Goal: Task Accomplishment & Management: Use online tool/utility

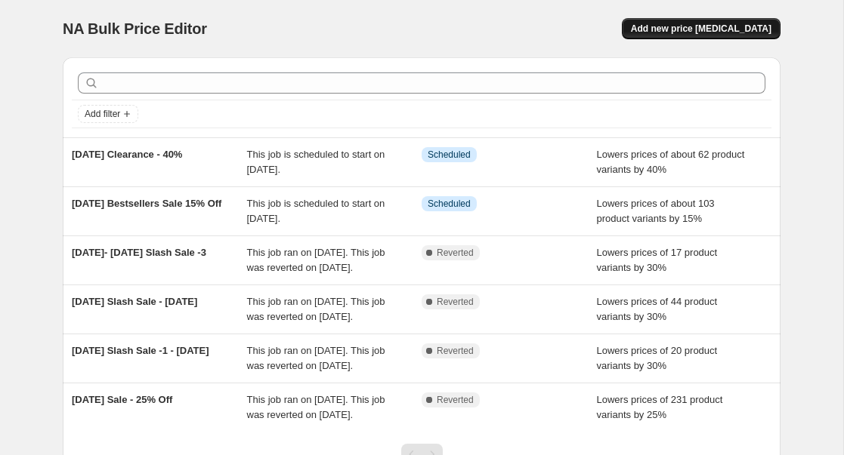
click at [689, 27] on span "Add new price [MEDICAL_DATA]" at bounding box center [701, 29] width 140 height 12
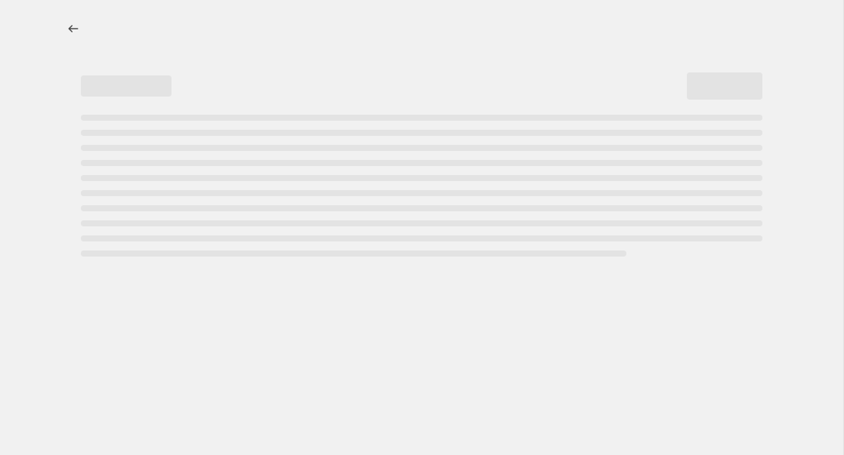
select select "percentage"
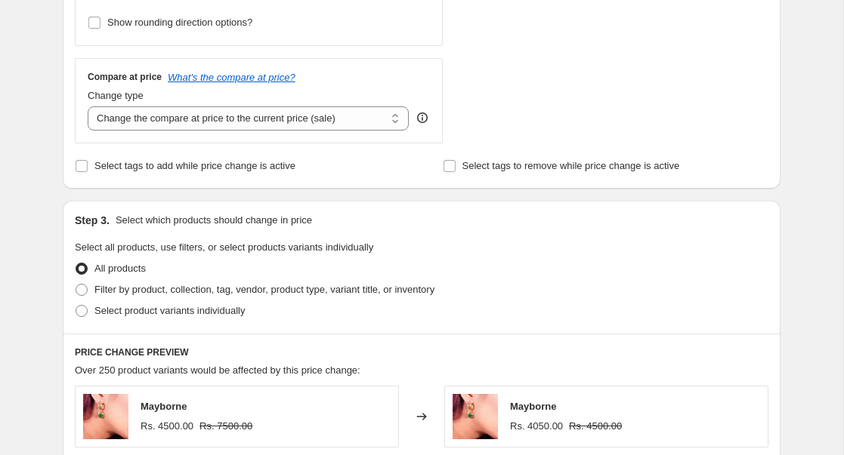
scroll to position [515, 0]
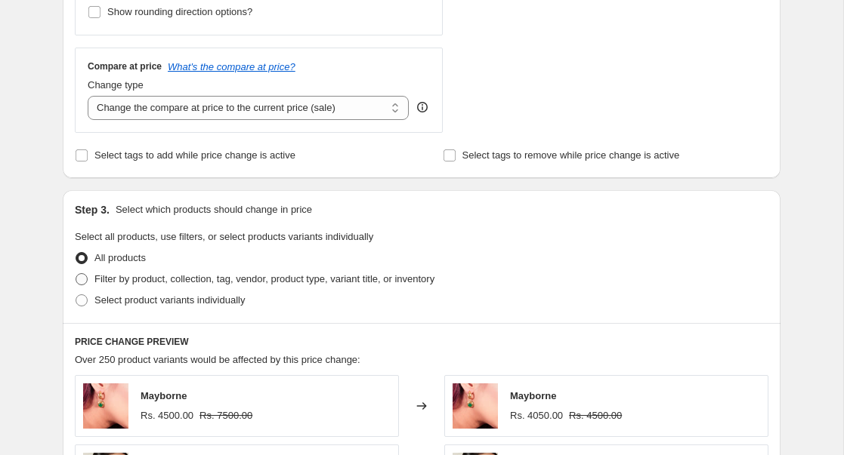
click at [99, 277] on span "Filter by product, collection, tag, vendor, product type, variant title, or inv…" at bounding box center [264, 278] width 340 height 11
click at [76, 274] on input "Filter by product, collection, tag, vendor, product type, variant title, or inv…" at bounding box center [76, 273] width 1 height 1
radio input "true"
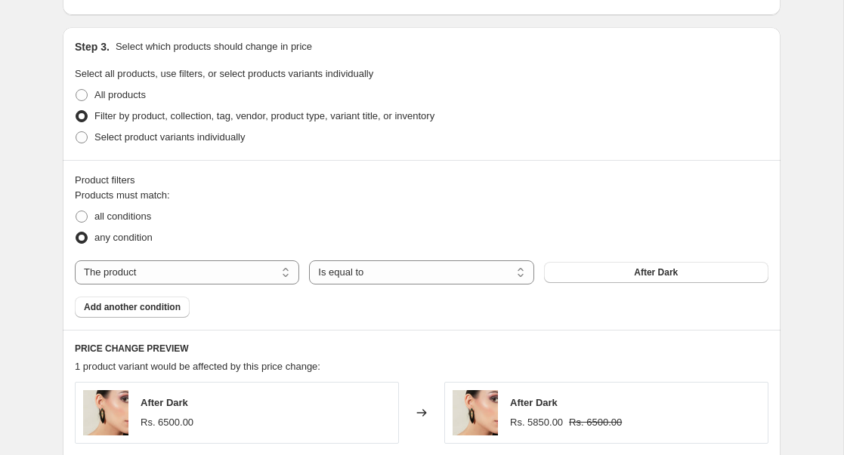
scroll to position [687, 0]
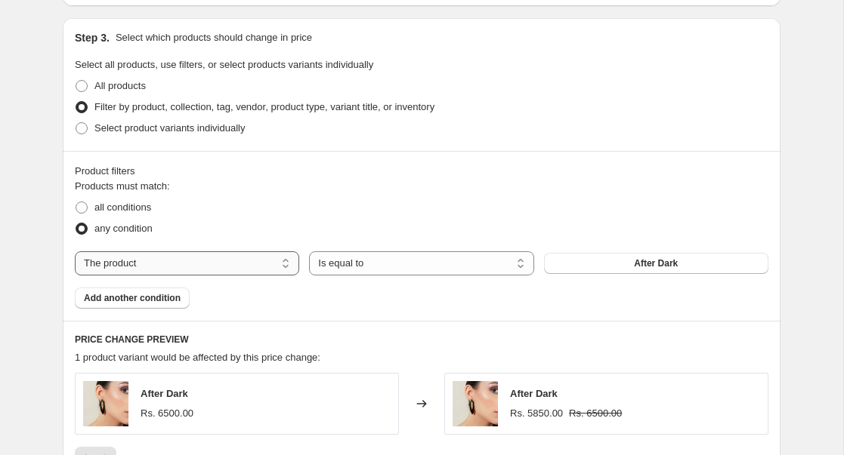
click at [223, 264] on select "The product The product's collection The product's tag The product's vendor The…" at bounding box center [187, 264] width 224 height 24
select select "collection"
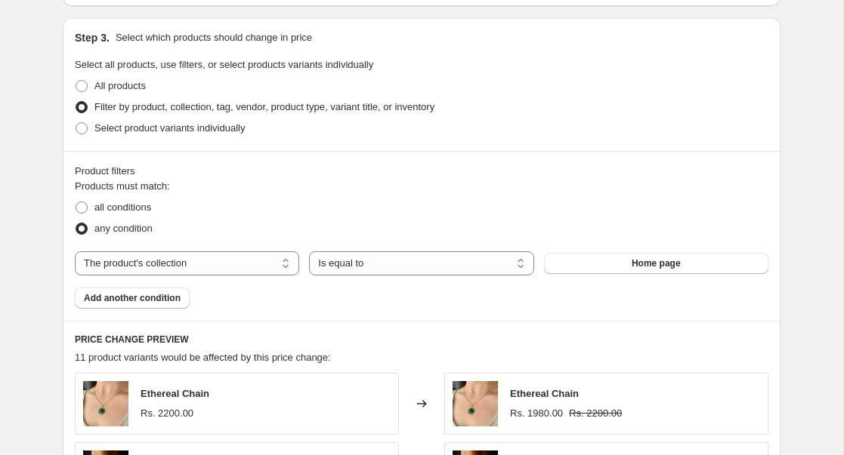
click at [608, 266] on button "Home page" at bounding box center [656, 263] width 224 height 21
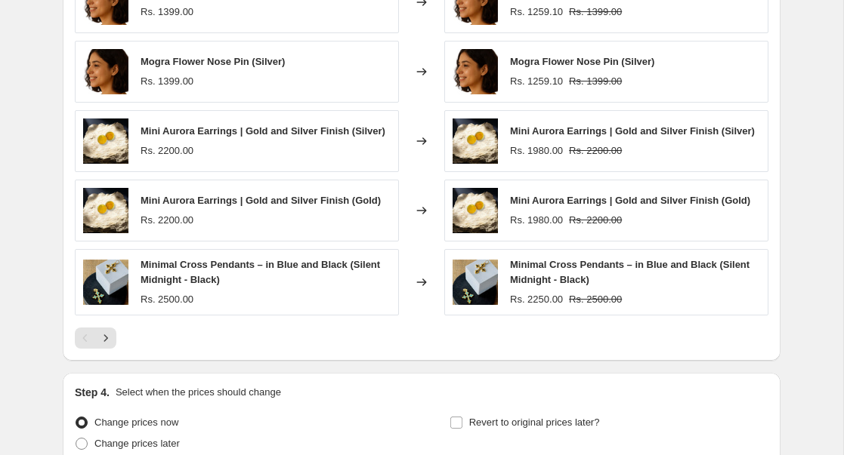
scroll to position [1229, 0]
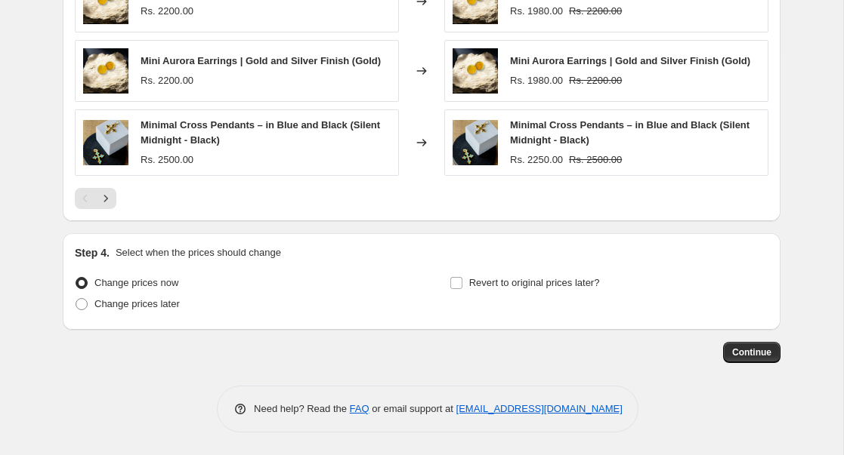
click at [193, 309] on div "Change prices later" at bounding box center [234, 304] width 319 height 21
click at [169, 305] on span "Change prices later" at bounding box center [136, 303] width 85 height 11
click at [76, 299] on input "Change prices later" at bounding box center [76, 298] width 1 height 1
radio input "true"
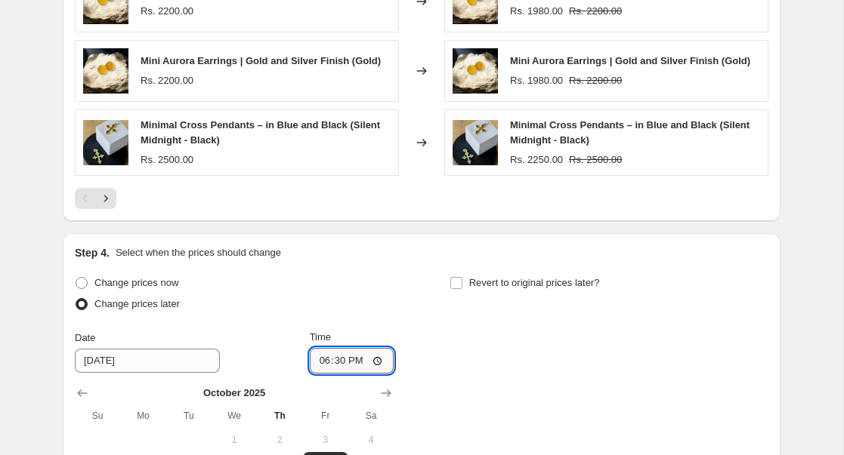
click at [332, 360] on input "18:30" at bounding box center [352, 361] width 85 height 26
click at [313, 359] on input "18:30" at bounding box center [352, 361] width 85 height 26
click at [379, 366] on input "18:30" at bounding box center [352, 361] width 85 height 26
type input "09:00"
click at [529, 343] on div "Change prices now Change prices later Date [DATE] Time 09:00 [DATE] Su Mo Tu We…" at bounding box center [421, 411] width 693 height 276
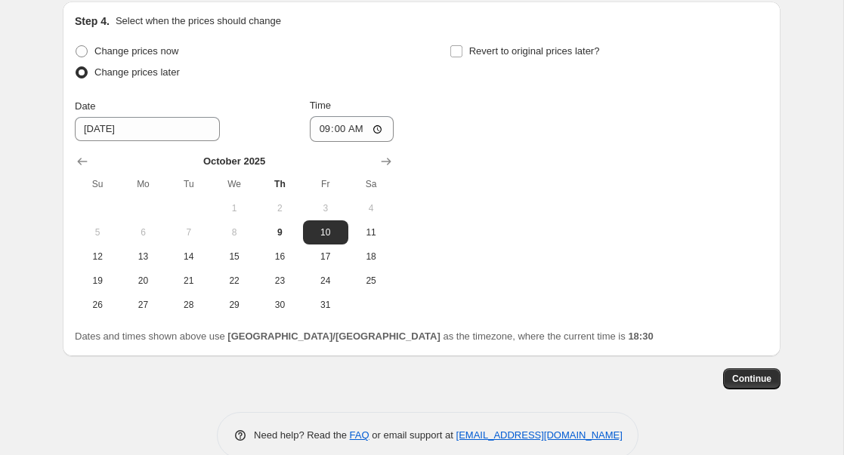
scroll to position [1486, 0]
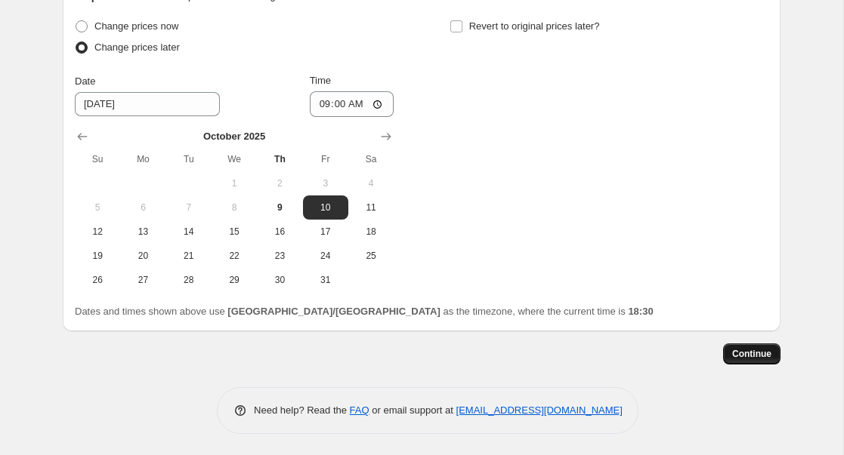
click at [739, 350] on span "Continue" at bounding box center [751, 354] width 39 height 12
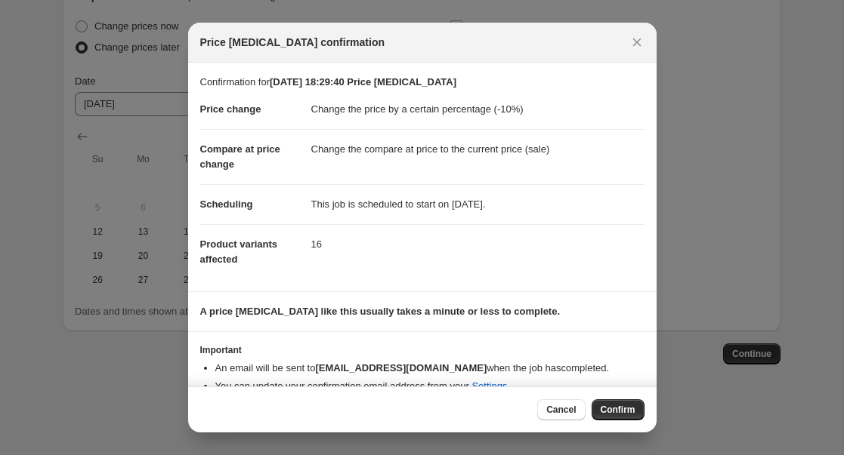
scroll to position [23, 0]
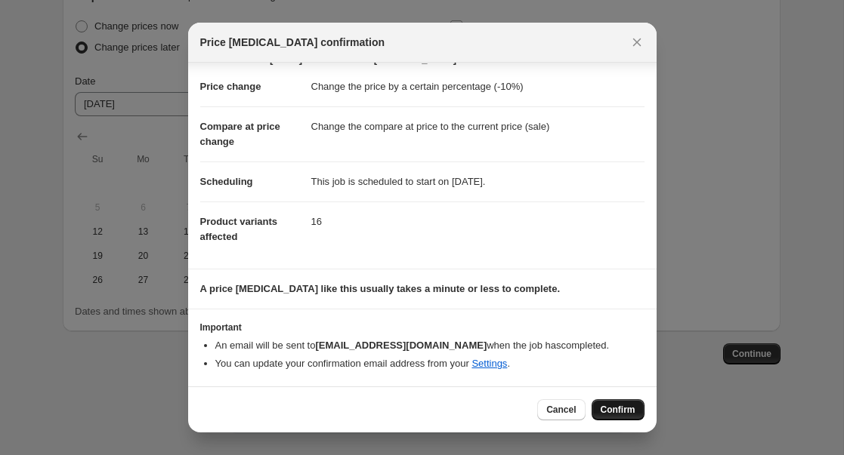
click at [630, 403] on button "Confirm" at bounding box center [617, 410] width 53 height 21
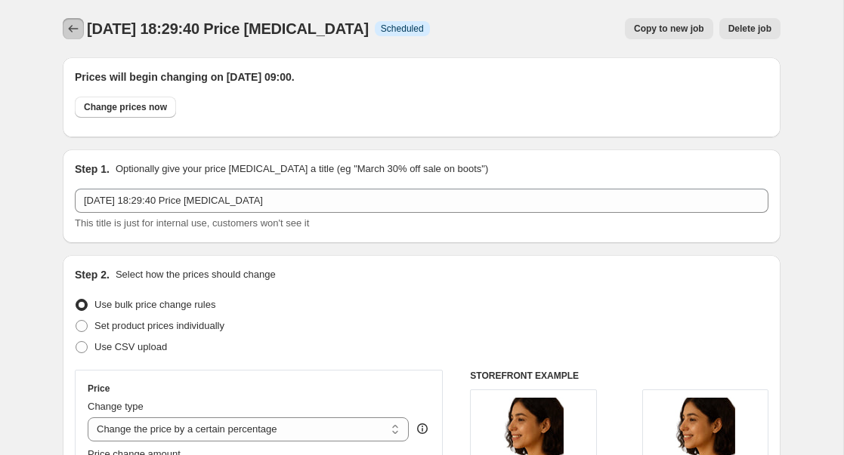
click at [69, 29] on icon "Price change jobs" at bounding box center [74, 29] width 10 height 8
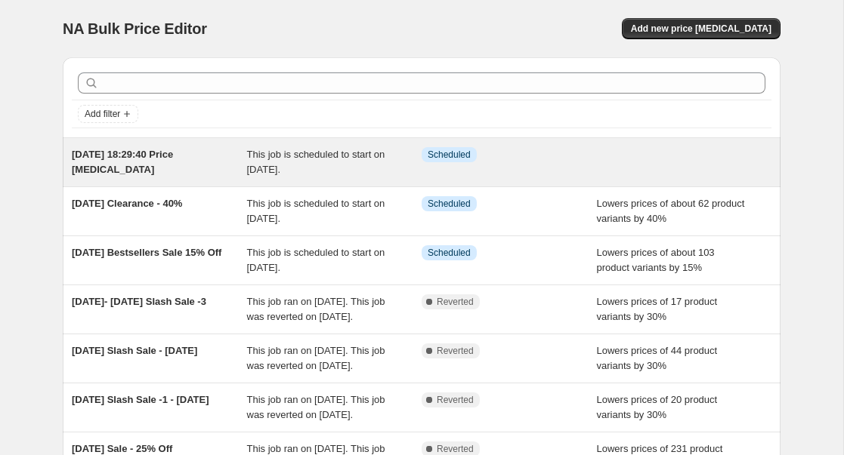
click at [353, 163] on div "This job is scheduled to start on [DATE]." at bounding box center [334, 162] width 175 height 30
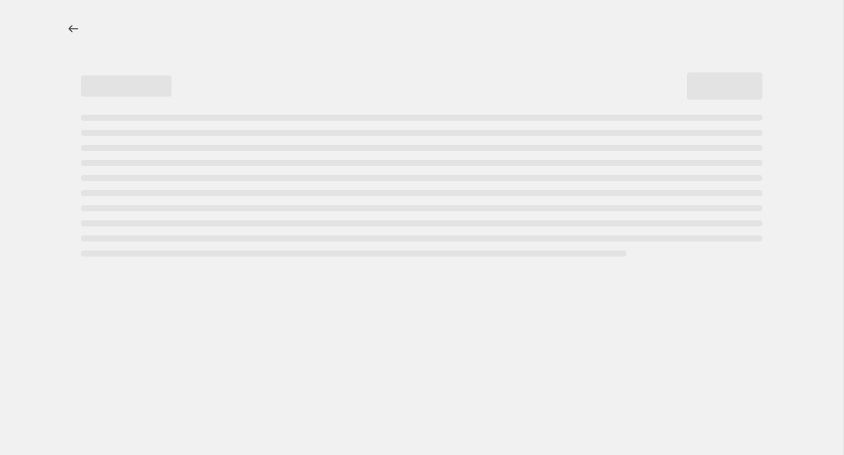
select select "percentage"
select select "collection"
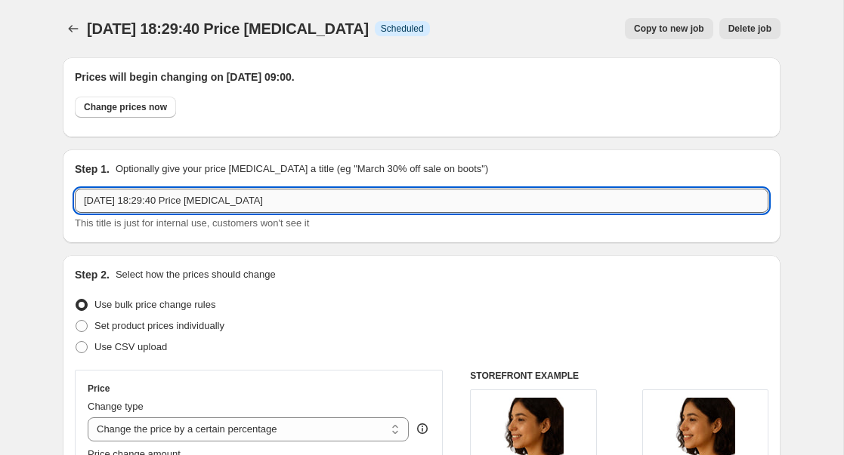
drag, startPoint x: 297, startPoint y: 205, endPoint x: 84, endPoint y: 193, distance: 213.3
click at [84, 193] on input "[DATE] 18:29:40 Price [MEDICAL_DATA]" at bounding box center [421, 201] width 693 height 24
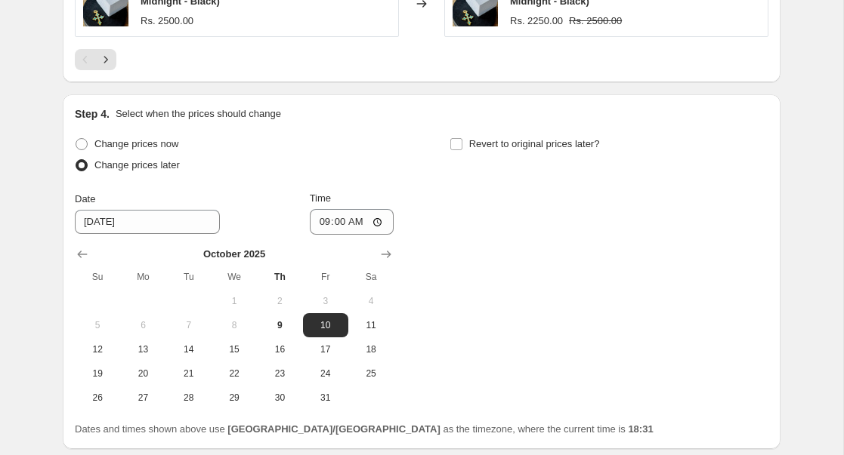
scroll to position [1579, 0]
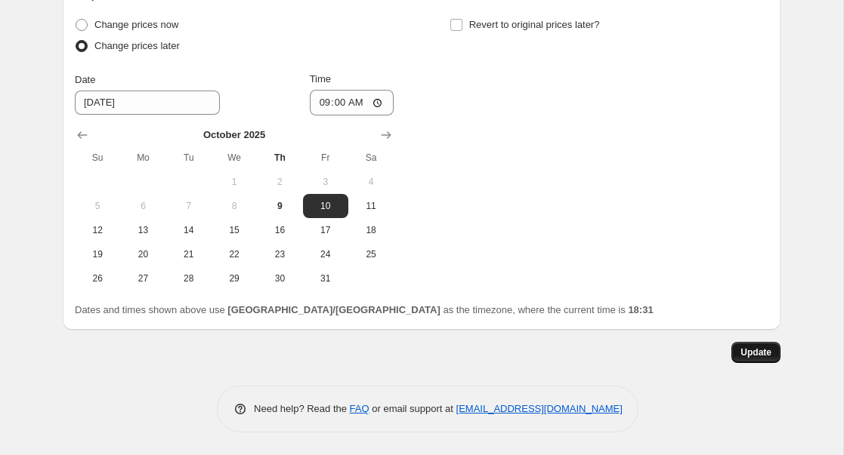
type input "New arrivals offers [DATE]"
click at [767, 350] on span "Update" at bounding box center [755, 353] width 31 height 12
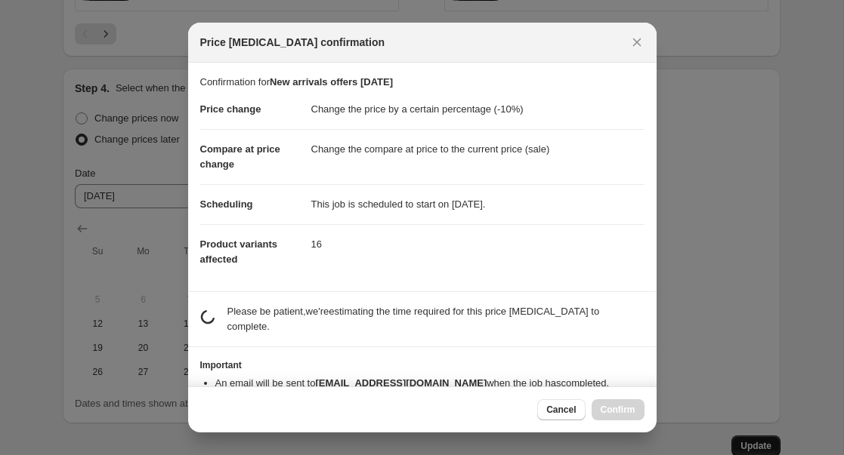
scroll to position [0, 0]
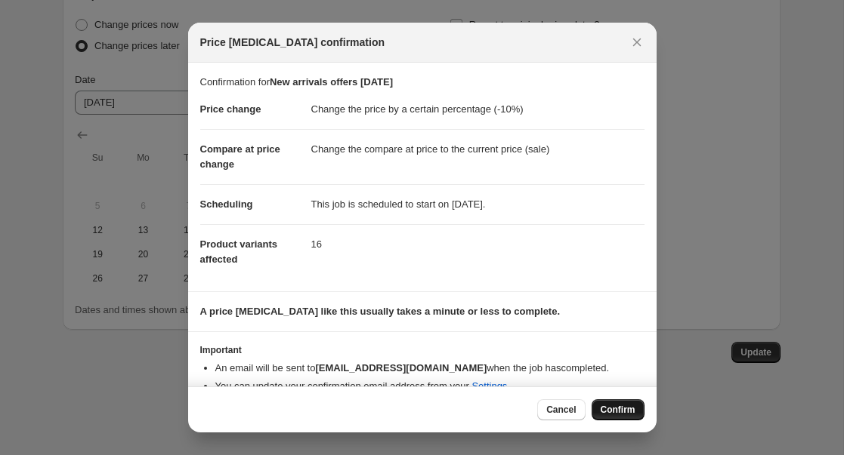
click at [628, 412] on span "Confirm" at bounding box center [617, 410] width 35 height 12
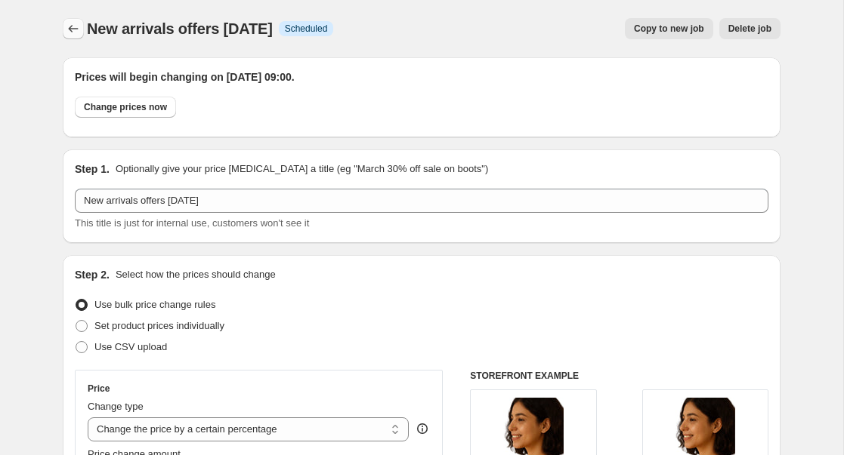
click at [76, 29] on icon "Price change jobs" at bounding box center [73, 28] width 15 height 15
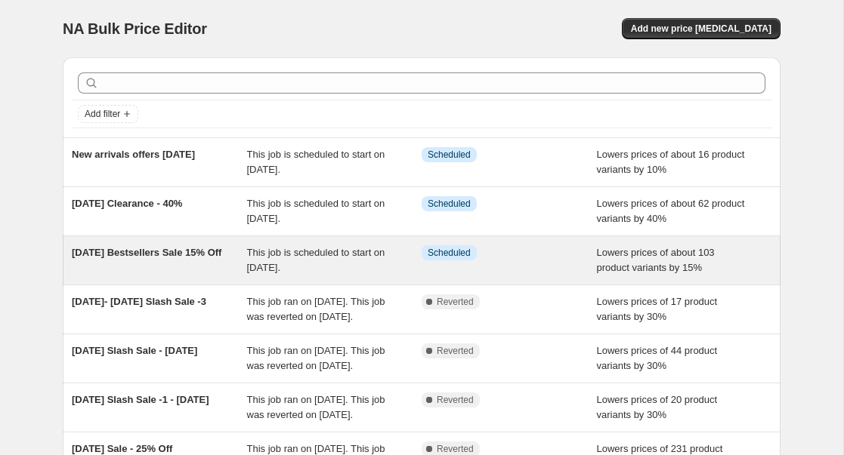
click at [579, 261] on div "Info Scheduled" at bounding box center [508, 260] width 175 height 30
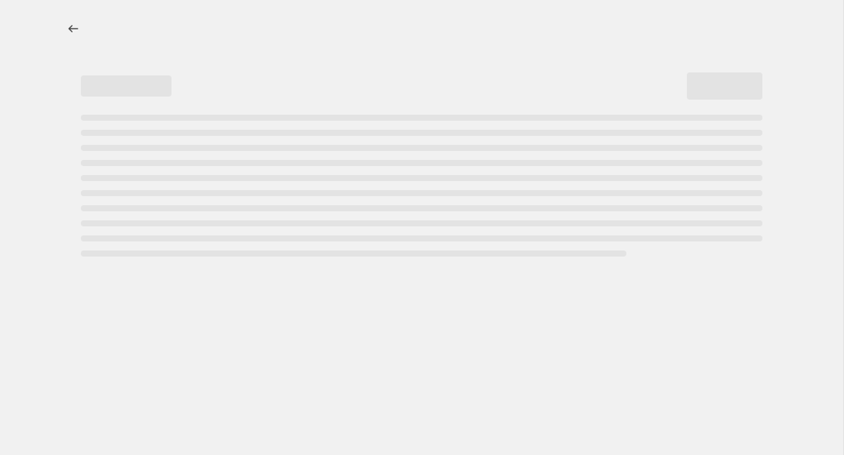
select select "percentage"
select select "collection"
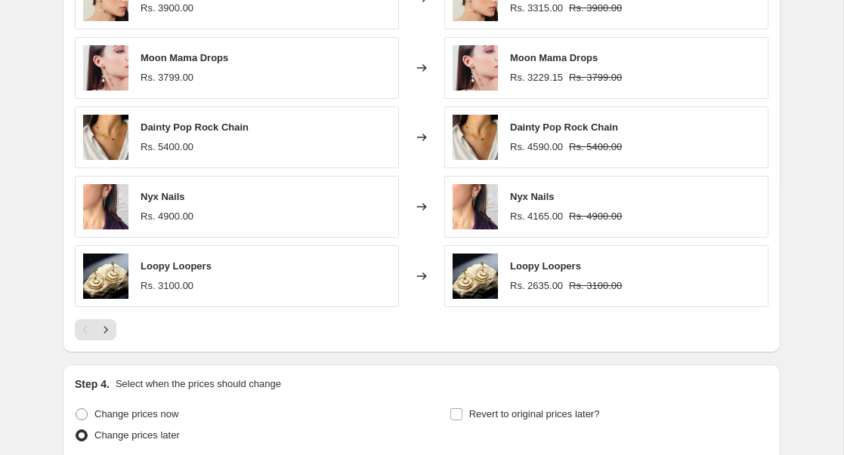
scroll to position [1187, 0]
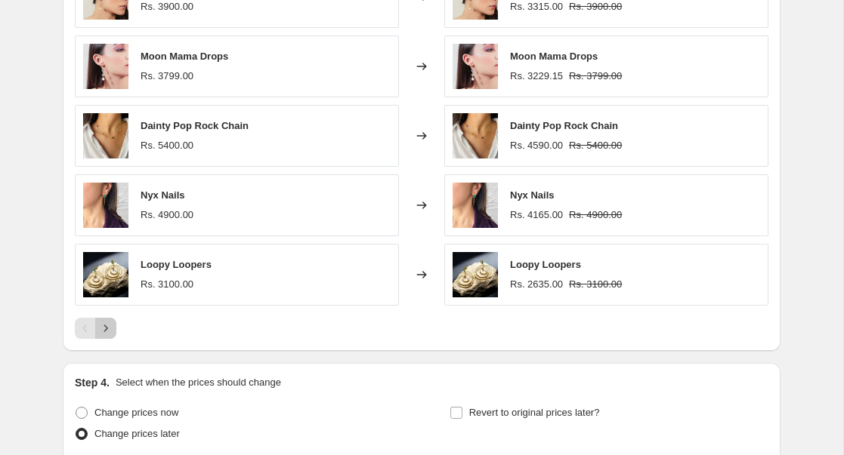
click at [107, 332] on icon "Next" at bounding box center [105, 328] width 15 height 15
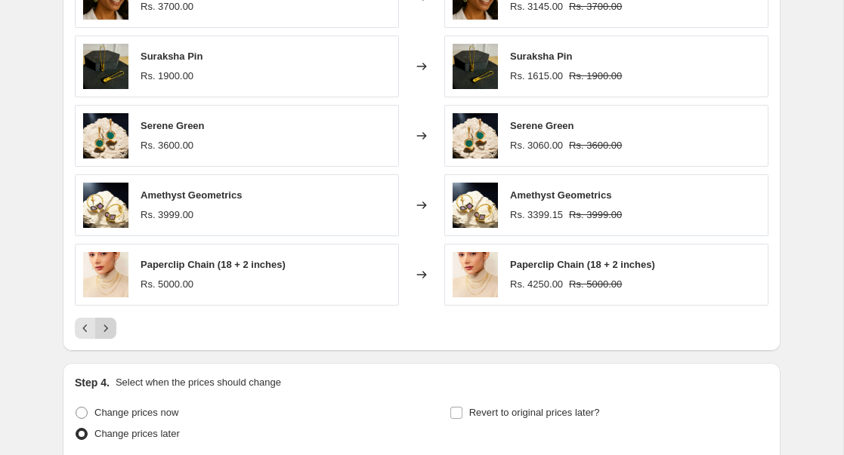
click at [108, 331] on icon "Next" at bounding box center [105, 328] width 15 height 15
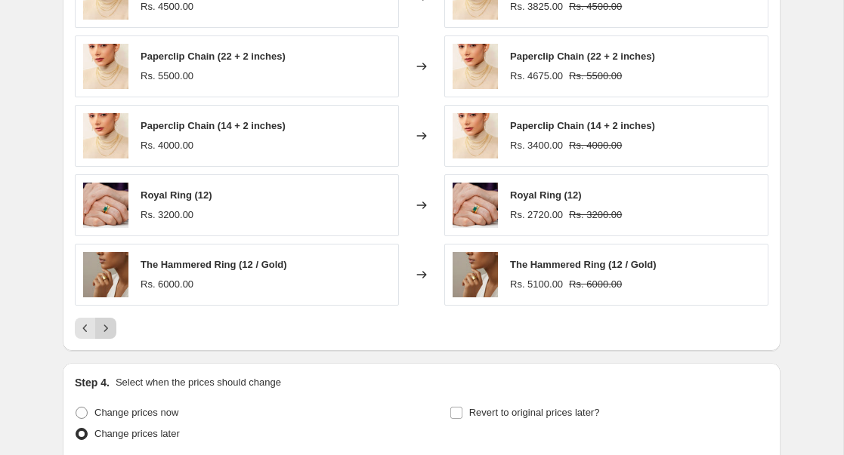
click at [108, 331] on icon "Next" at bounding box center [105, 328] width 15 height 15
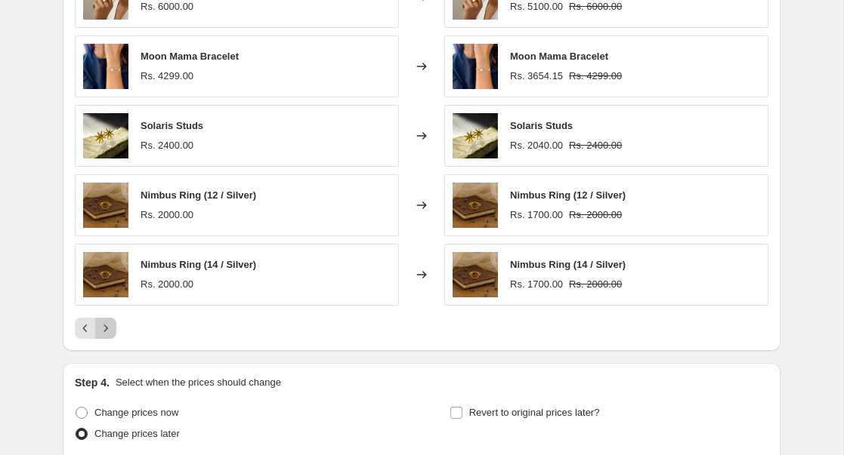
click at [108, 331] on icon "Next" at bounding box center [105, 328] width 15 height 15
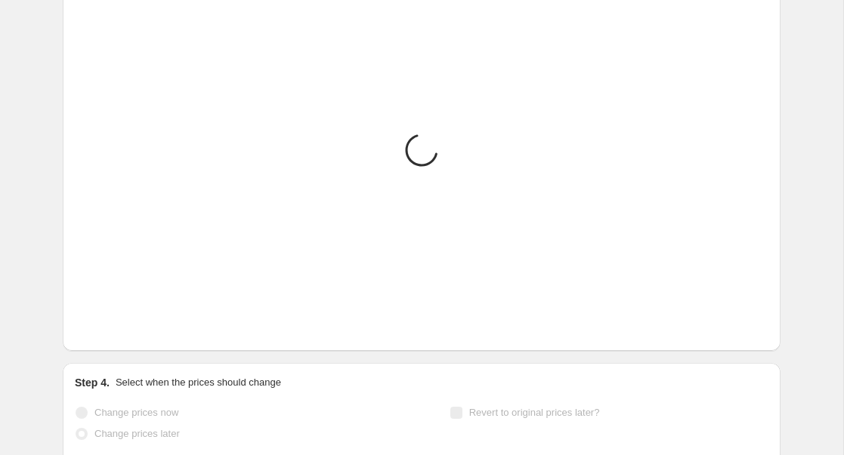
scroll to position [0, 0]
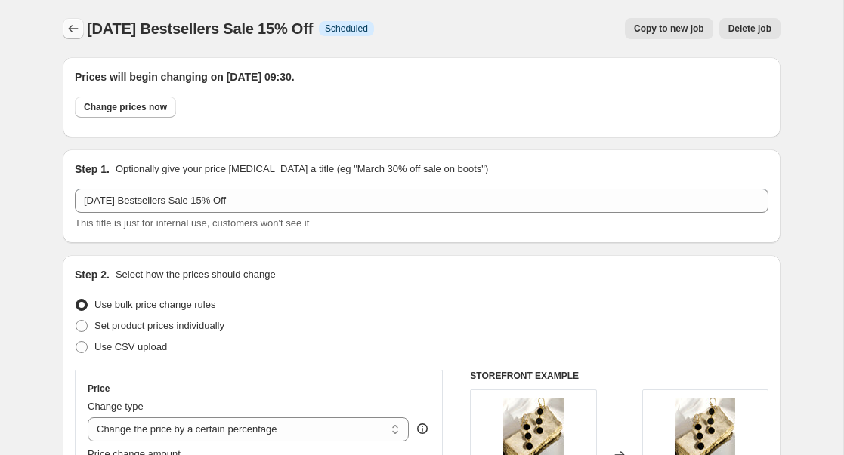
click at [71, 26] on icon "Price change jobs" at bounding box center [74, 29] width 10 height 8
